Goal: Check status: Check status

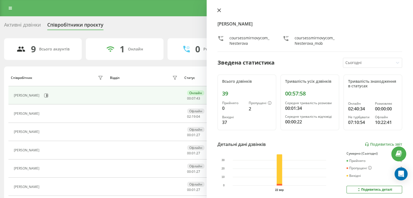
click at [219, 9] on icon at bounding box center [219, 10] width 4 height 4
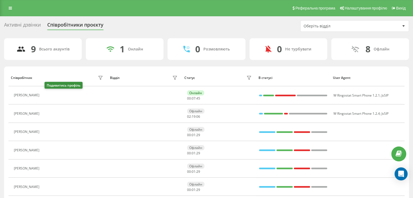
click at [48, 93] on icon at bounding box center [45, 95] width 4 height 4
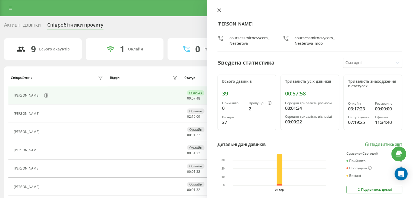
click at [219, 13] on button at bounding box center [219, 10] width 7 height 5
